Goal: Find contact information: Find contact information

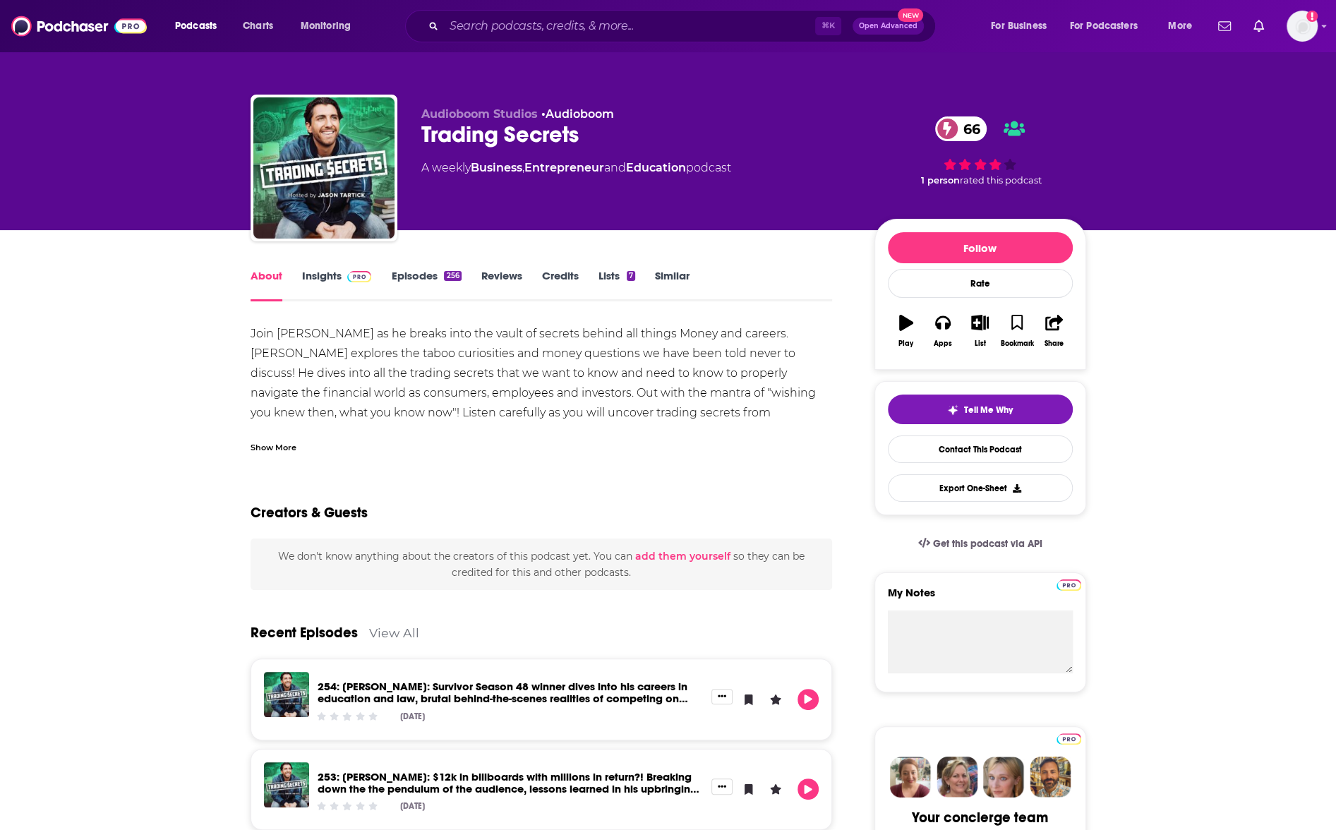
click at [335, 286] on link "Insights" at bounding box center [337, 285] width 70 height 32
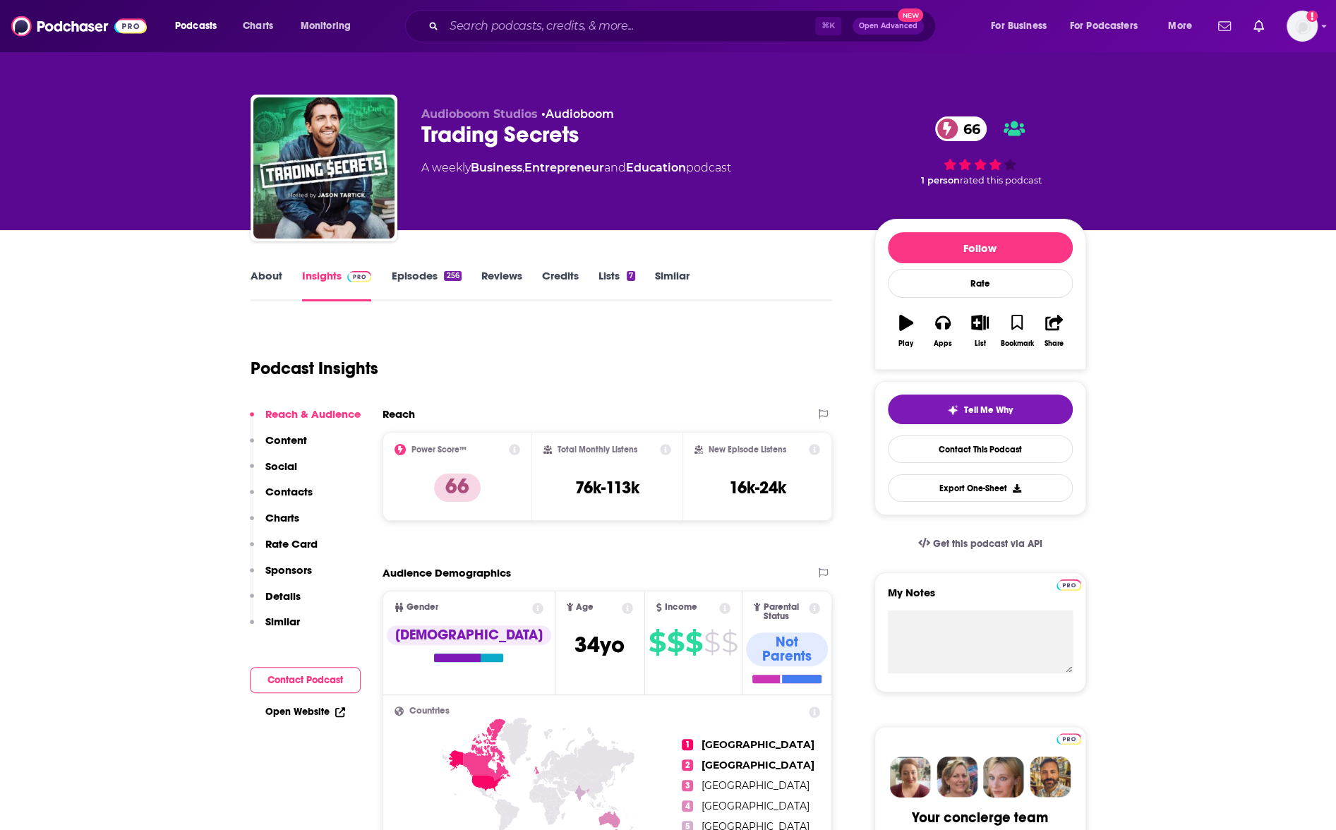
click at [303, 490] on p "Contacts" at bounding box center [288, 491] width 47 height 13
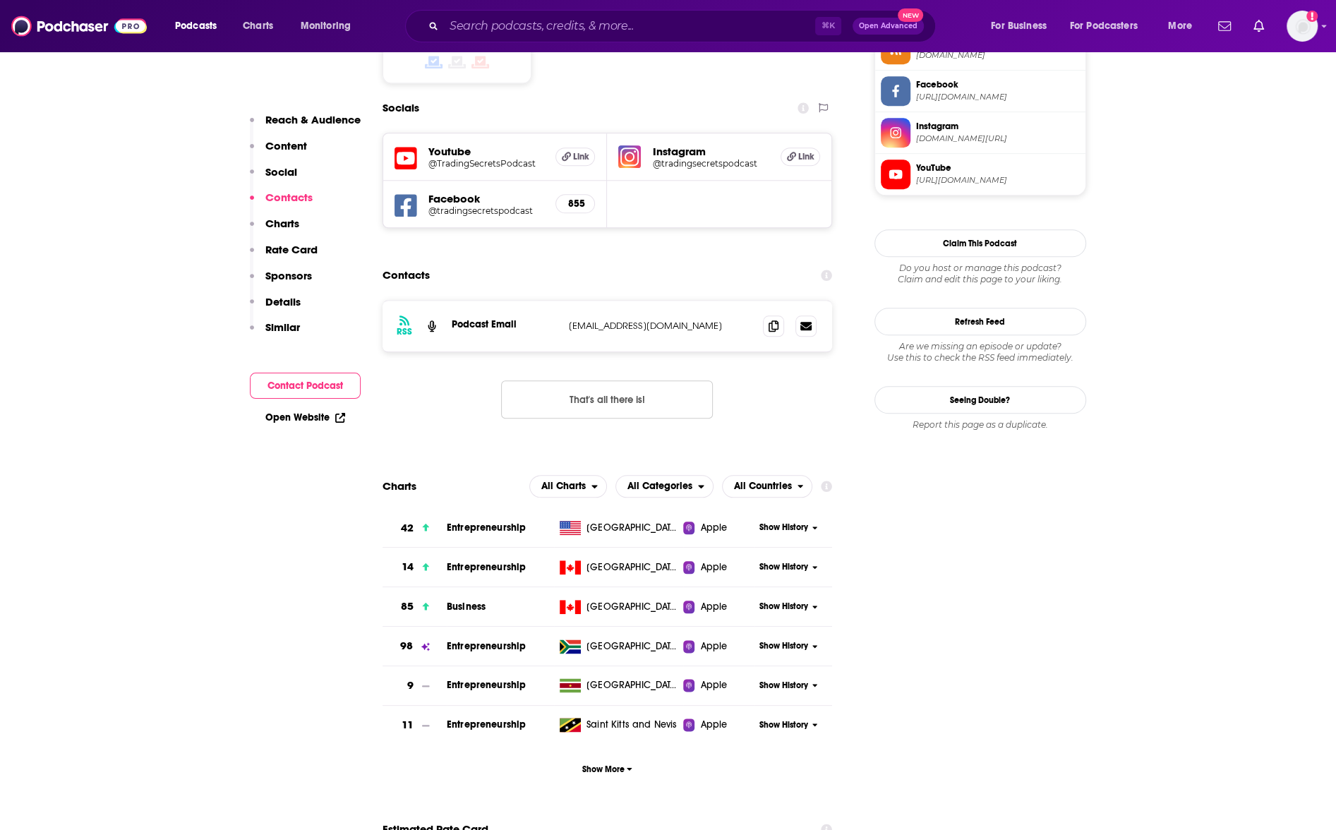
scroll to position [1212, 0]
click at [769, 319] on icon at bounding box center [774, 324] width 10 height 11
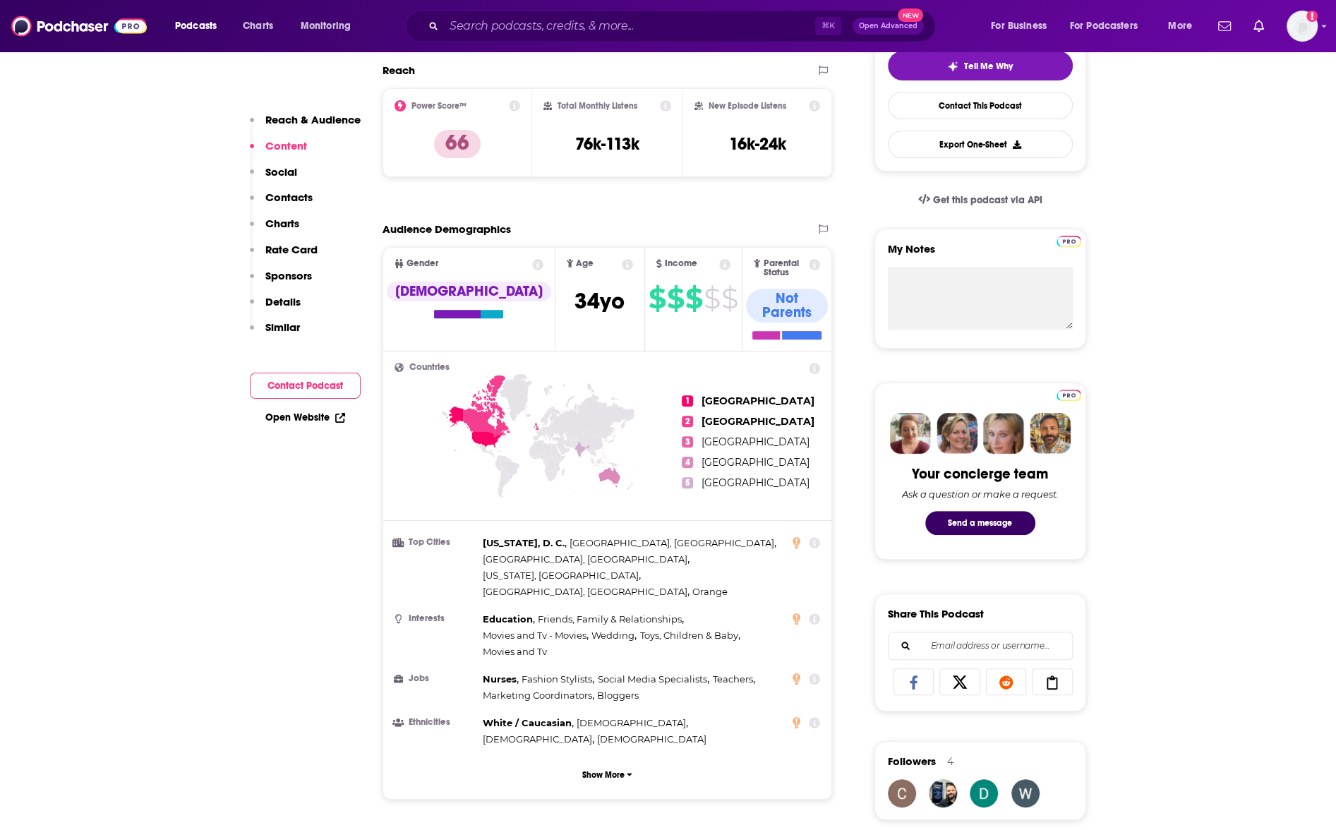
scroll to position [38, 0]
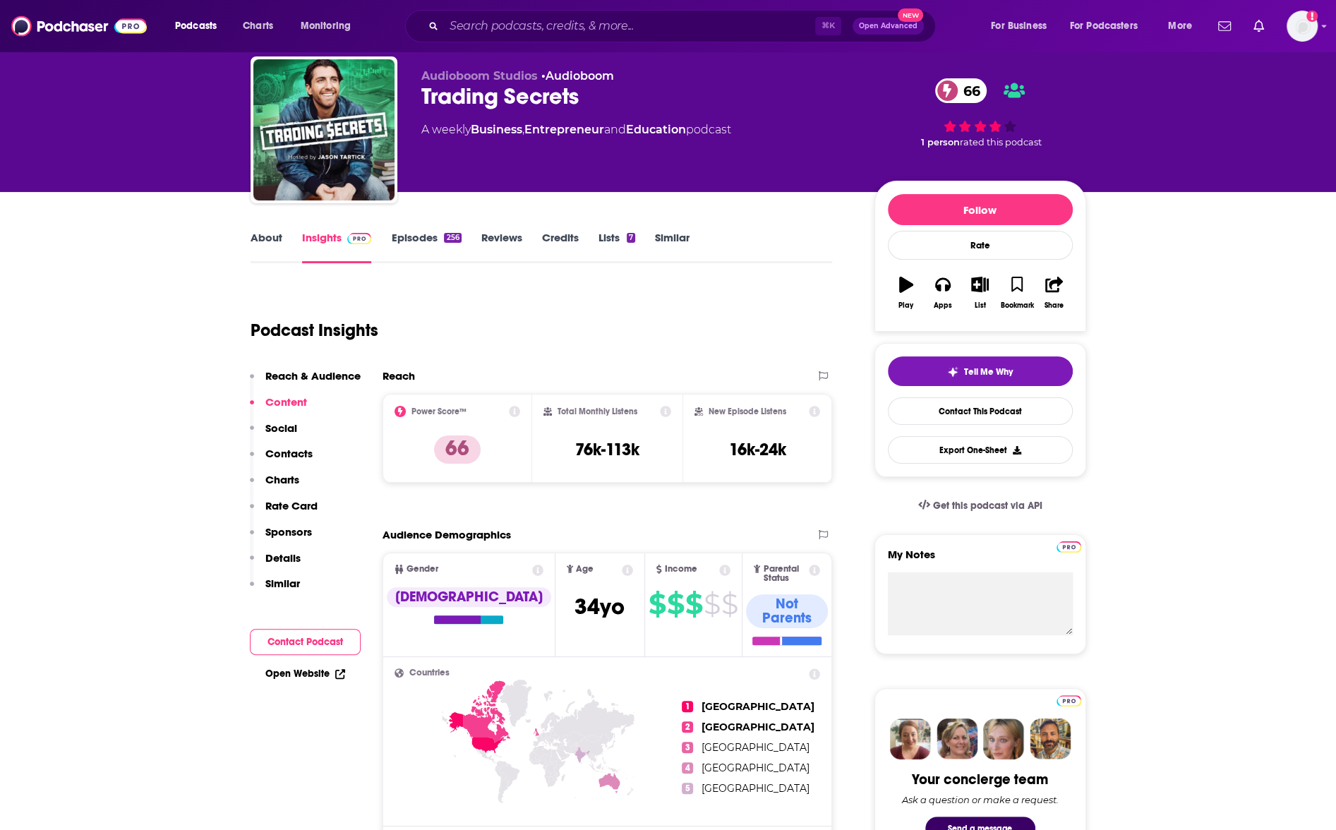
click at [258, 243] on link "About" at bounding box center [267, 247] width 32 height 32
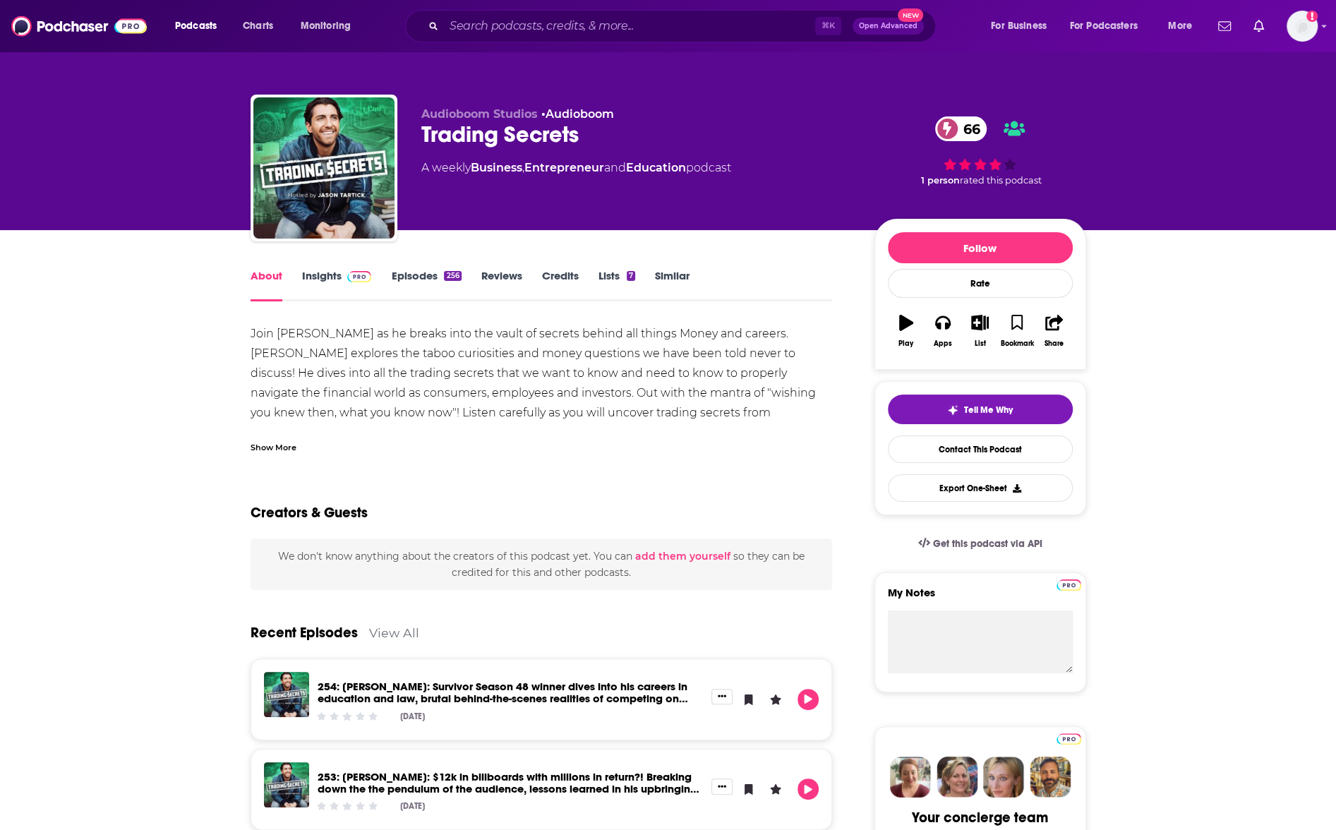
click at [439, 401] on div "Join [PERSON_NAME] as he breaks into the vault of secrets behind all things Mon…" at bounding box center [542, 403] width 582 height 158
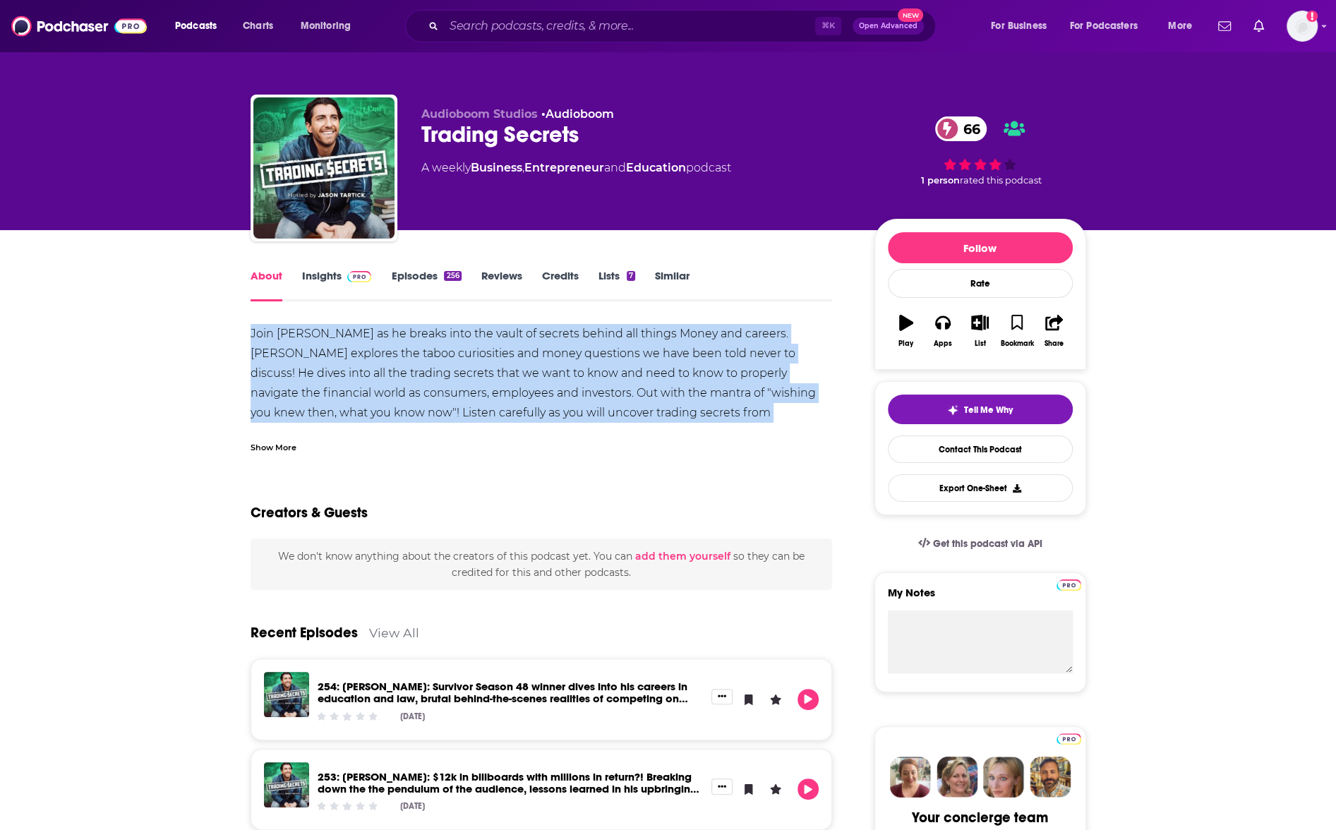
click at [439, 401] on div "Join [PERSON_NAME] as he breaks into the vault of secrets behind all things Mon…" at bounding box center [542, 403] width 582 height 158
copy div "Join [PERSON_NAME] as he breaks into the vault of secrets behind all things Mon…"
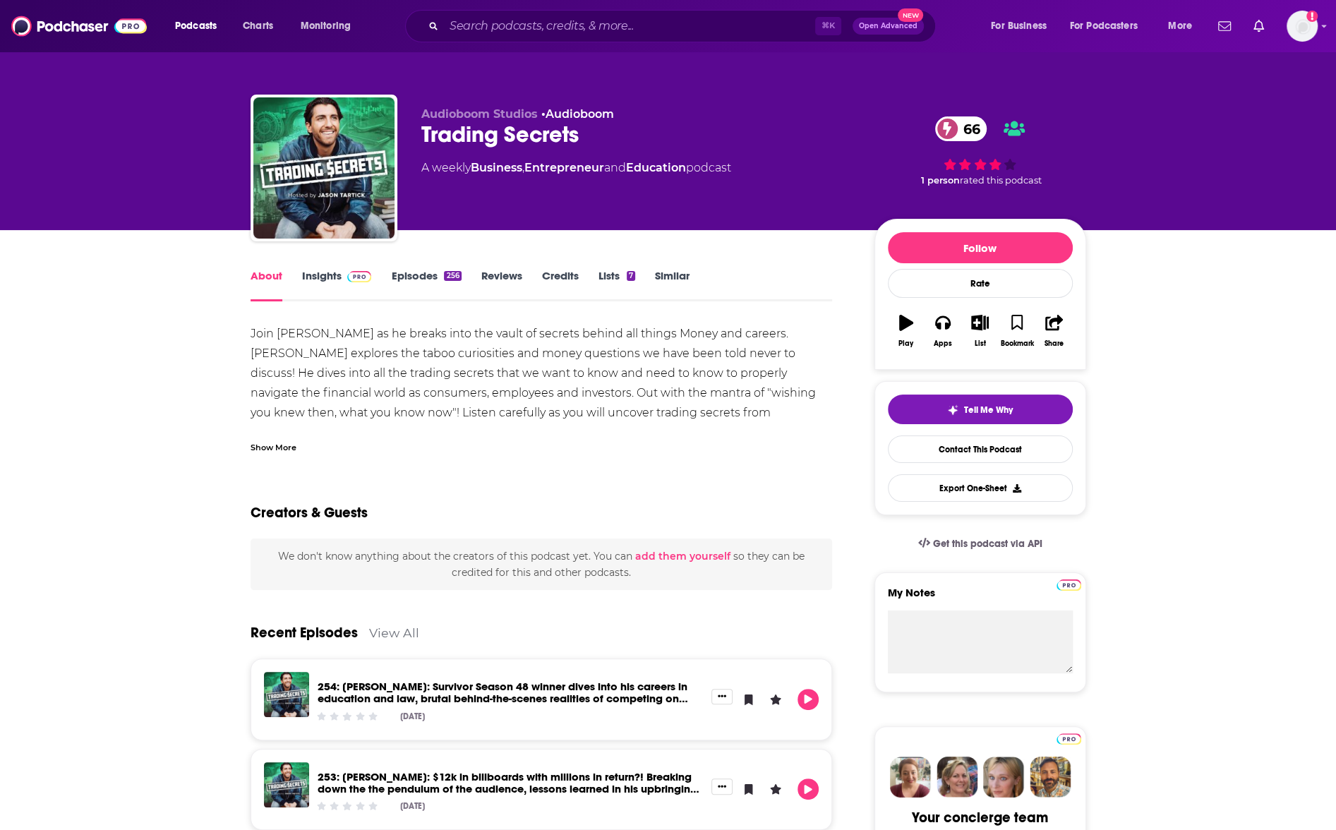
click at [252, 447] on div "Show More" at bounding box center [274, 446] width 46 height 13
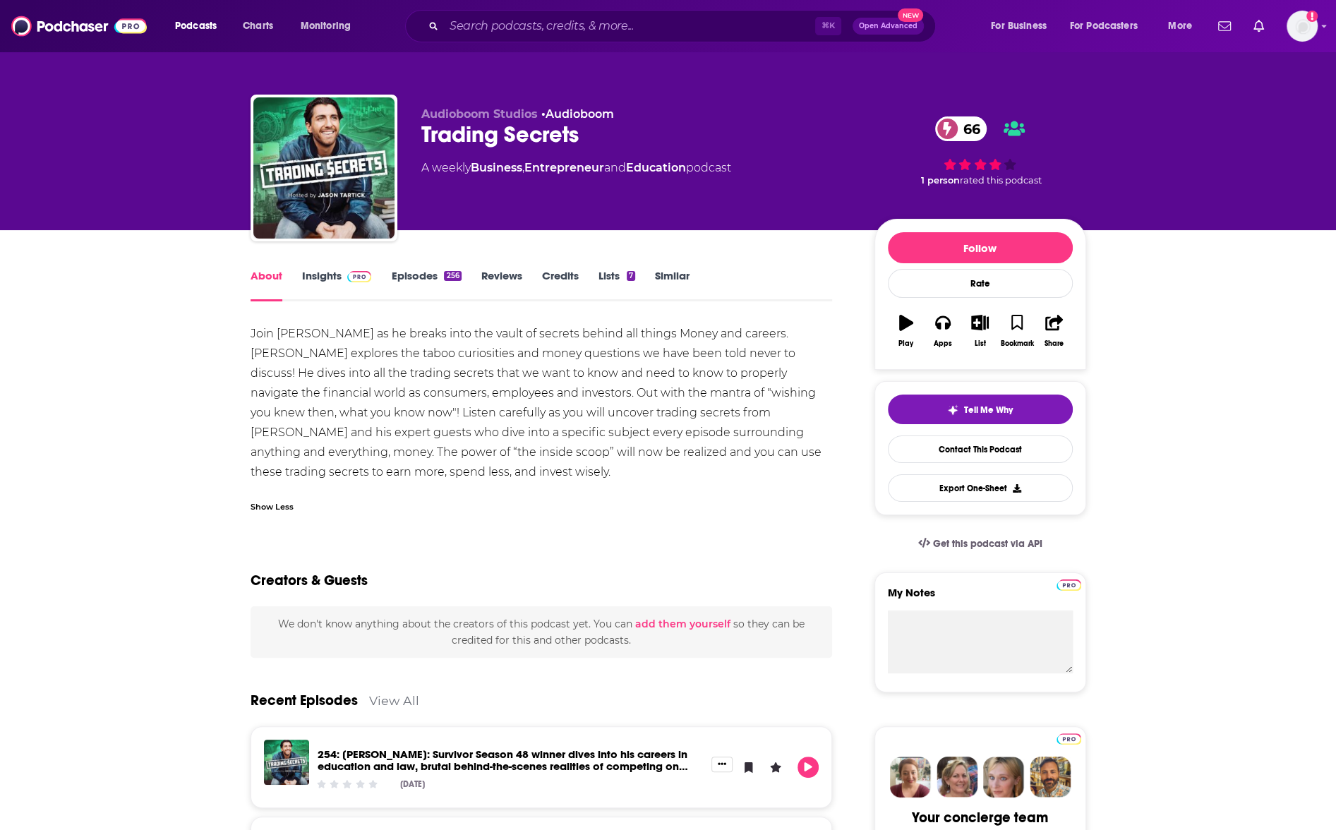
click at [312, 384] on div "Join [PERSON_NAME] as he breaks into the vault of secrets behind all things Mon…" at bounding box center [542, 403] width 582 height 158
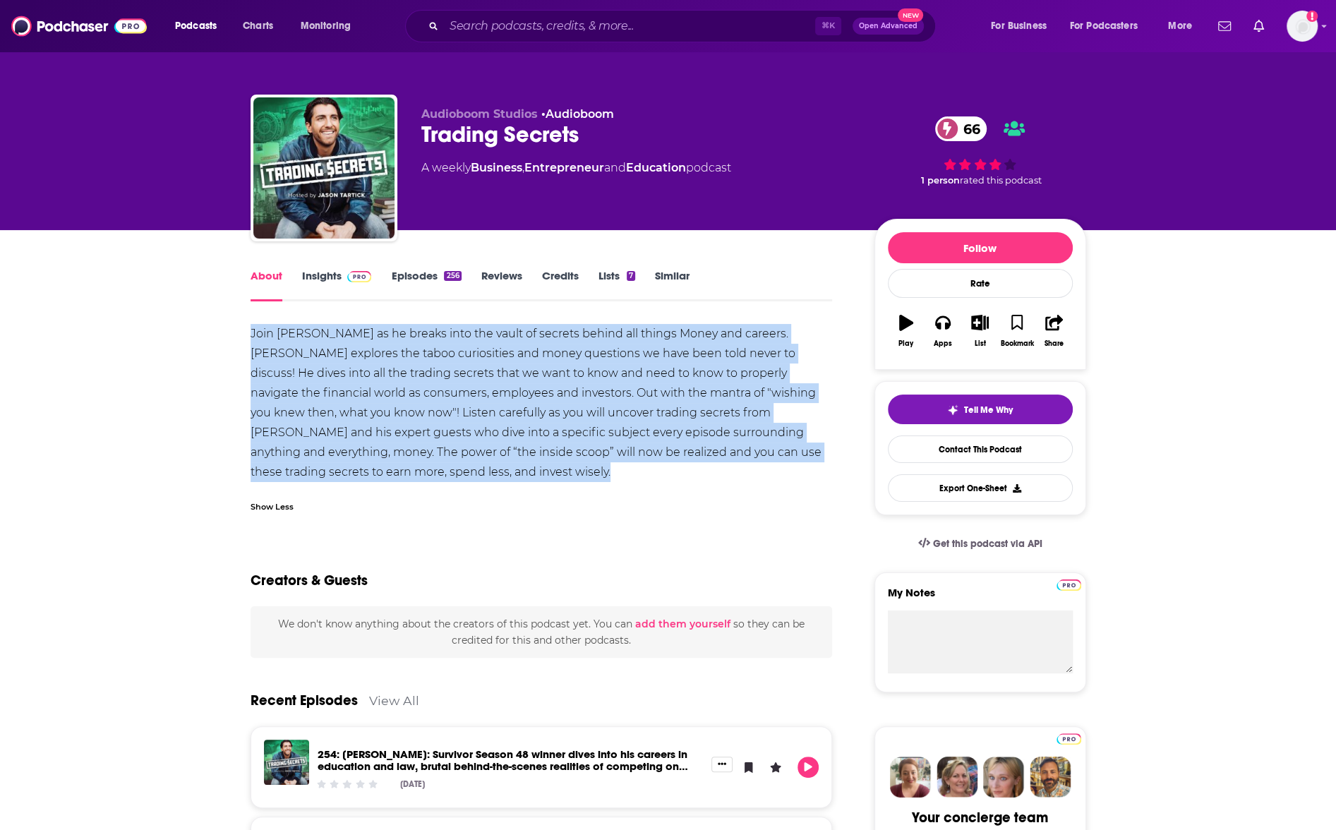
click at [312, 384] on div "Join [PERSON_NAME] as he breaks into the vault of secrets behind all things Mon…" at bounding box center [542, 403] width 582 height 158
copy div "Join [PERSON_NAME] as he breaks into the vault of secrets behind all things Mon…"
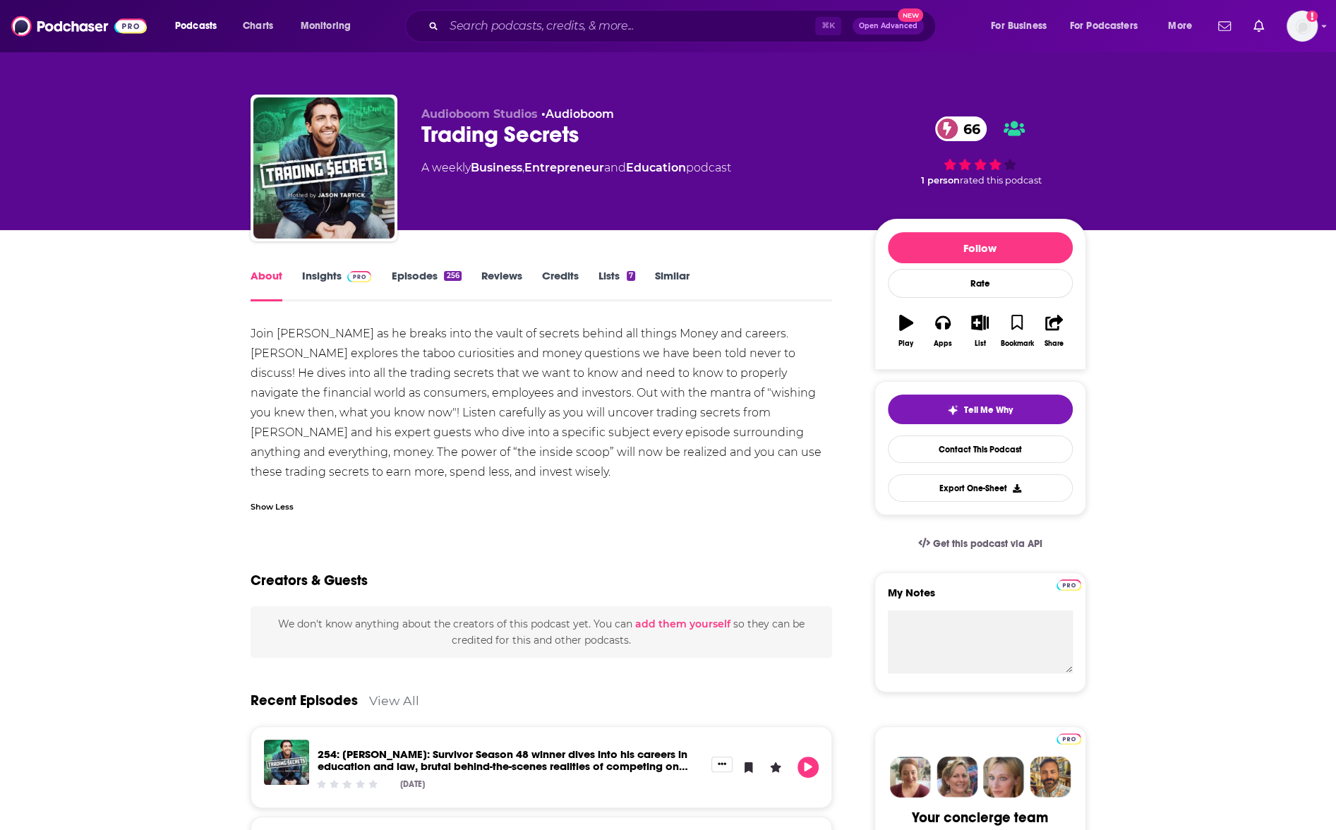
click at [293, 397] on div "Join [PERSON_NAME] as he breaks into the vault of secrets behind all things Mon…" at bounding box center [542, 403] width 582 height 158
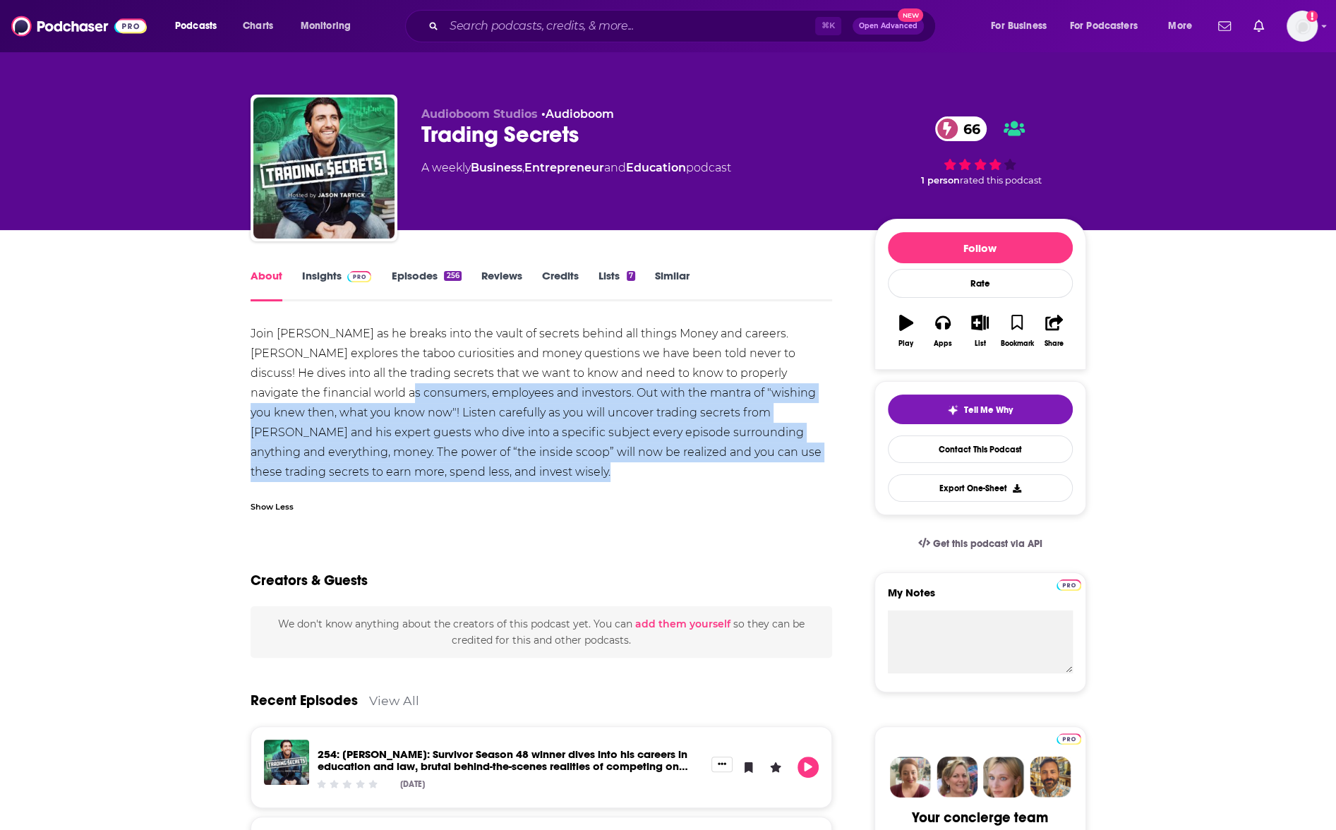
click at [293, 397] on div "Join [PERSON_NAME] as he breaks into the vault of secrets behind all things Mon…" at bounding box center [542, 403] width 582 height 158
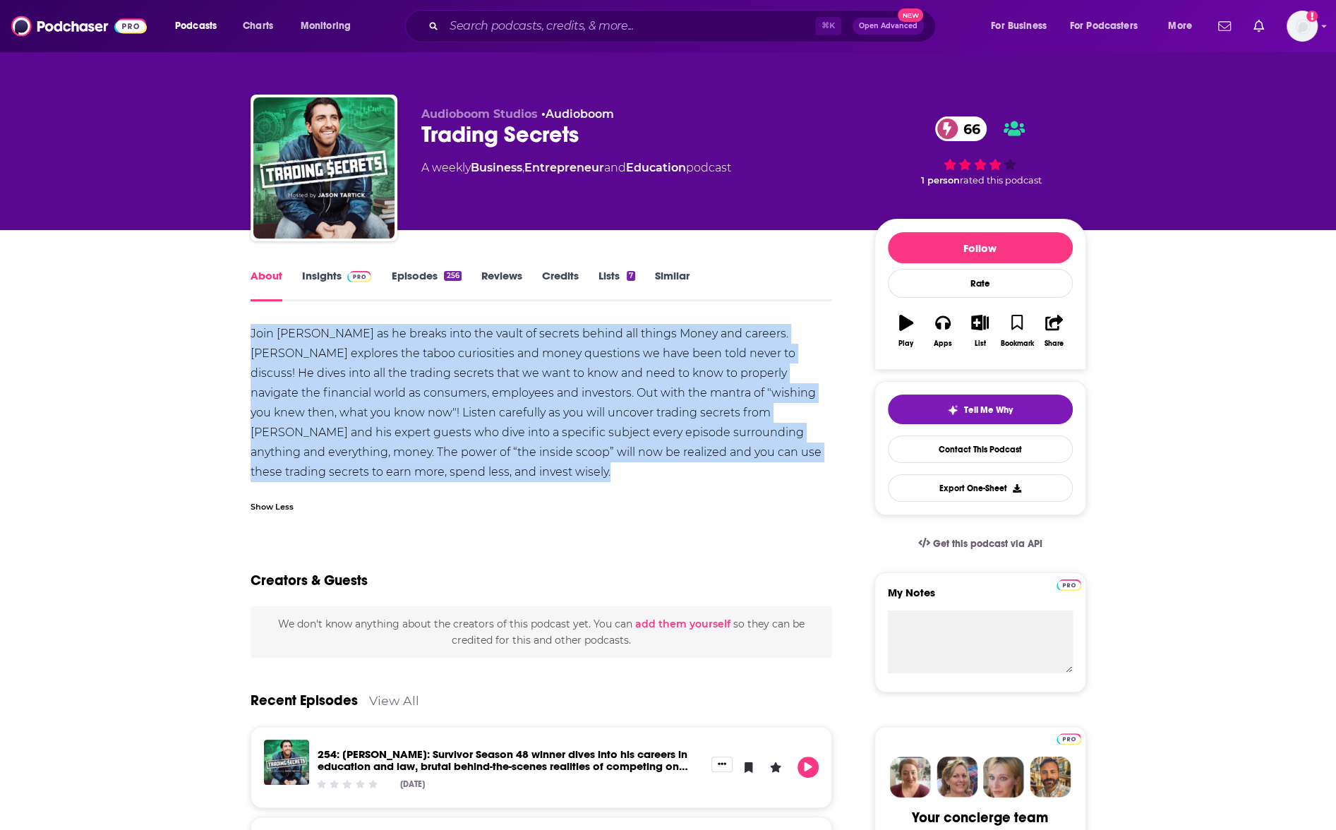
click at [293, 397] on div "Join [PERSON_NAME] as he breaks into the vault of secrets behind all things Mon…" at bounding box center [542, 403] width 582 height 158
copy div "Join [PERSON_NAME] as he breaks into the vault of secrets behind all things Mon…"
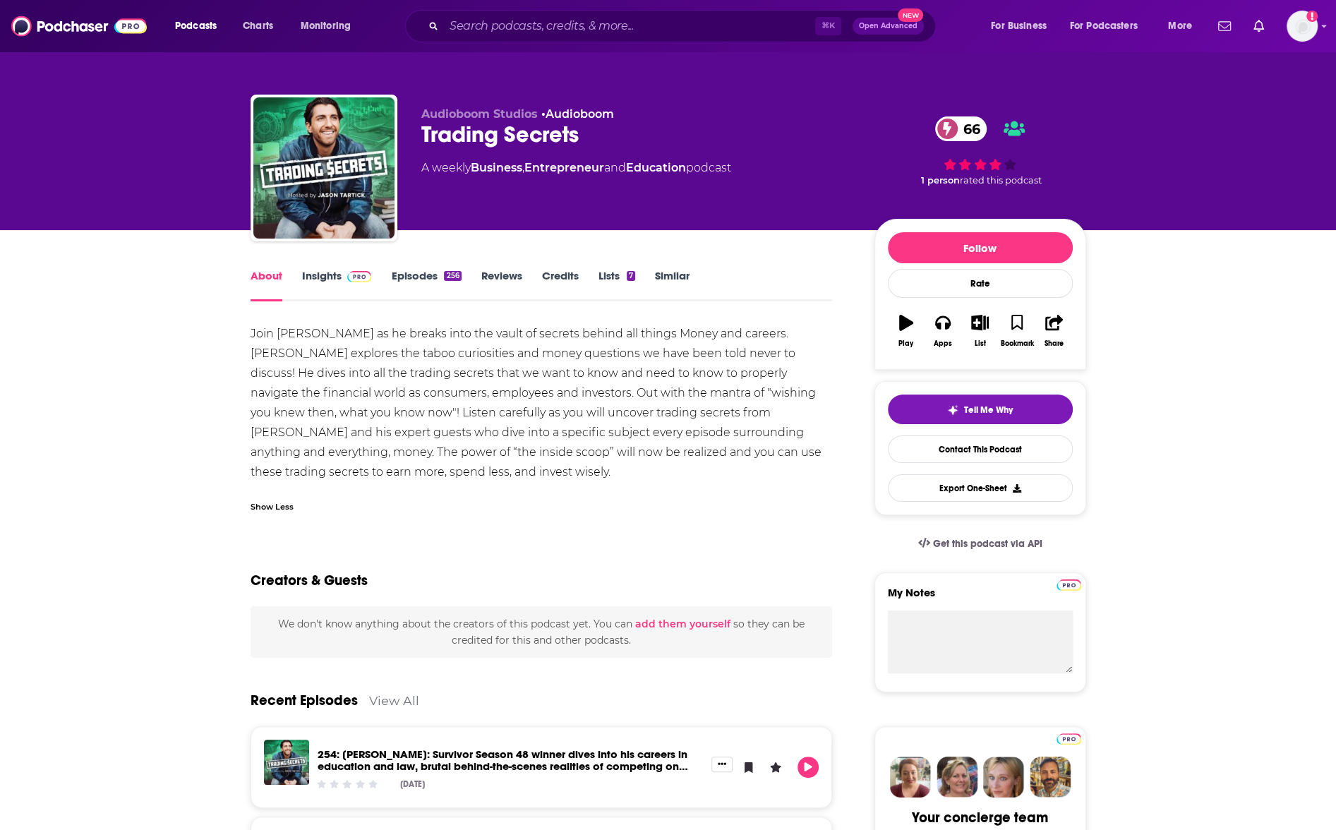
click at [1033, 63] on div "Audioboom Studios • Audioboom Trading Secrets 66 A weekly Business , Entreprene…" at bounding box center [668, 115] width 903 height 230
click at [965, 447] on link "Contact This Podcast" at bounding box center [980, 449] width 185 height 28
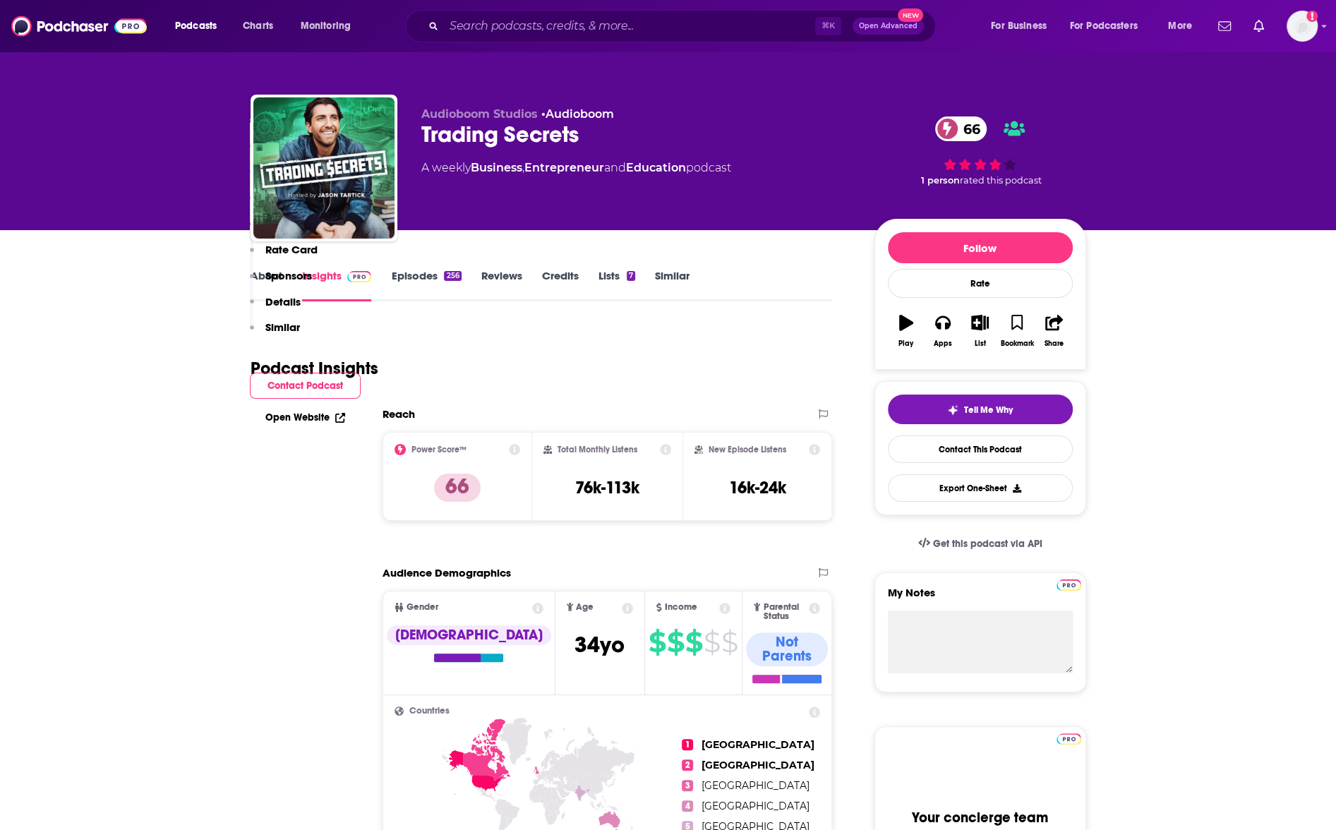
scroll to position [1407, 0]
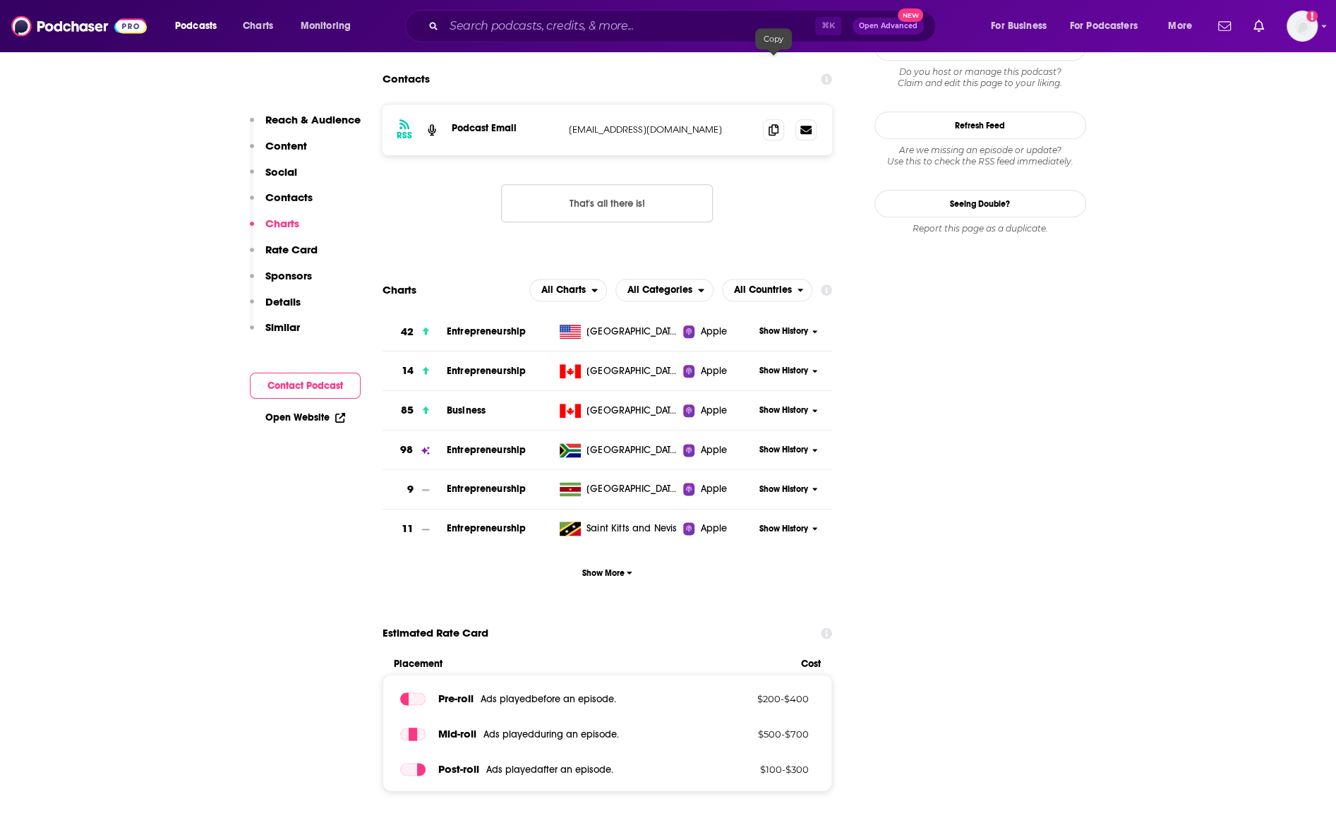
drag, startPoint x: 772, startPoint y: 66, endPoint x: 731, endPoint y: 59, distance: 41.4
click at [772, 124] on icon at bounding box center [774, 129] width 10 height 11
